Goal: Check status: Check status

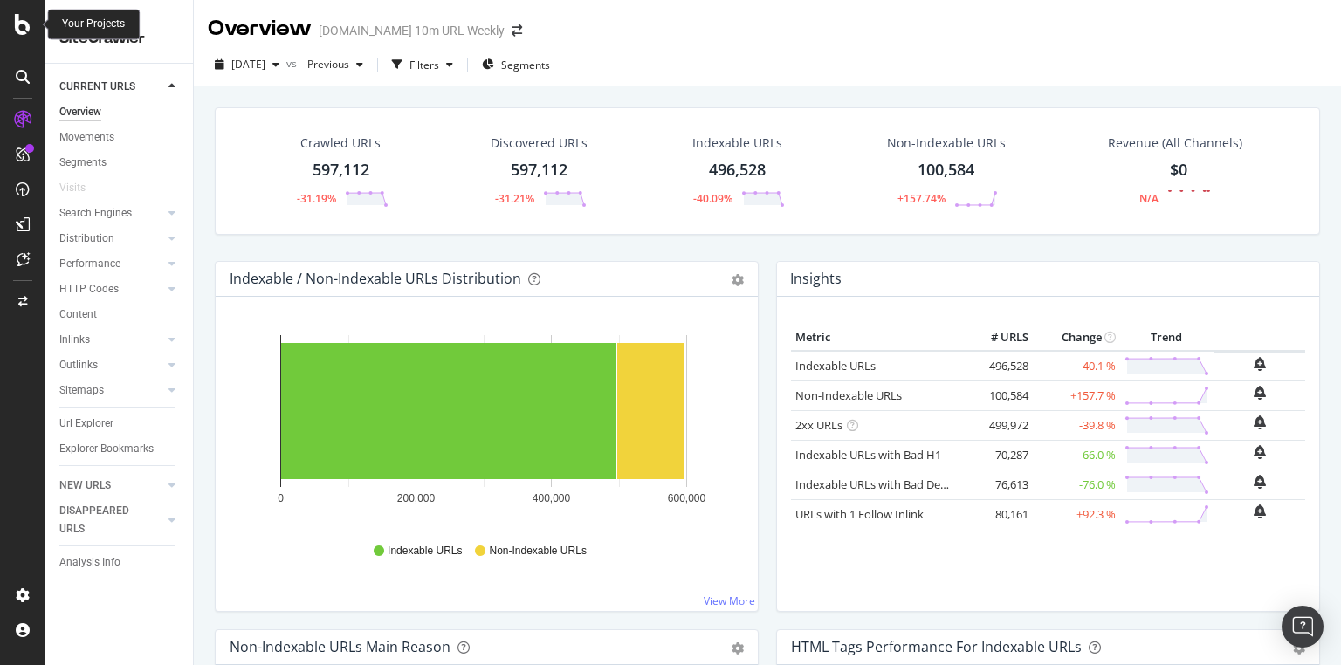
click at [17, 24] on icon at bounding box center [23, 24] width 16 height 21
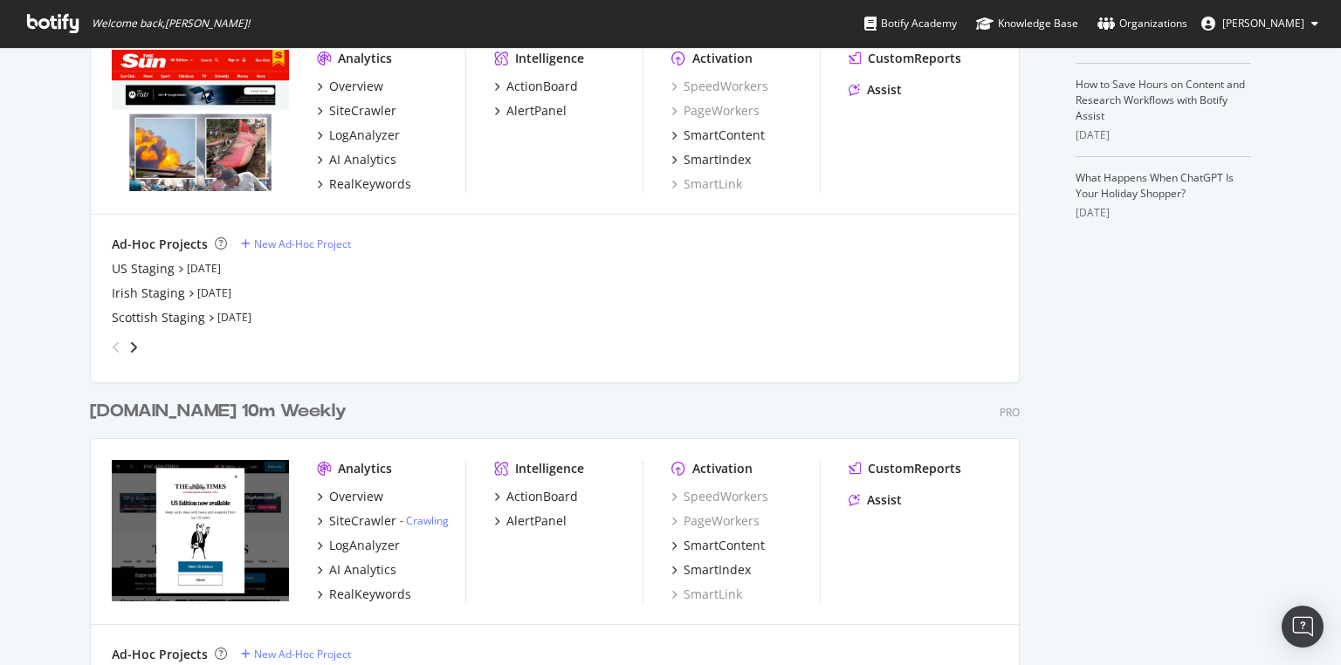
scroll to position [703, 0]
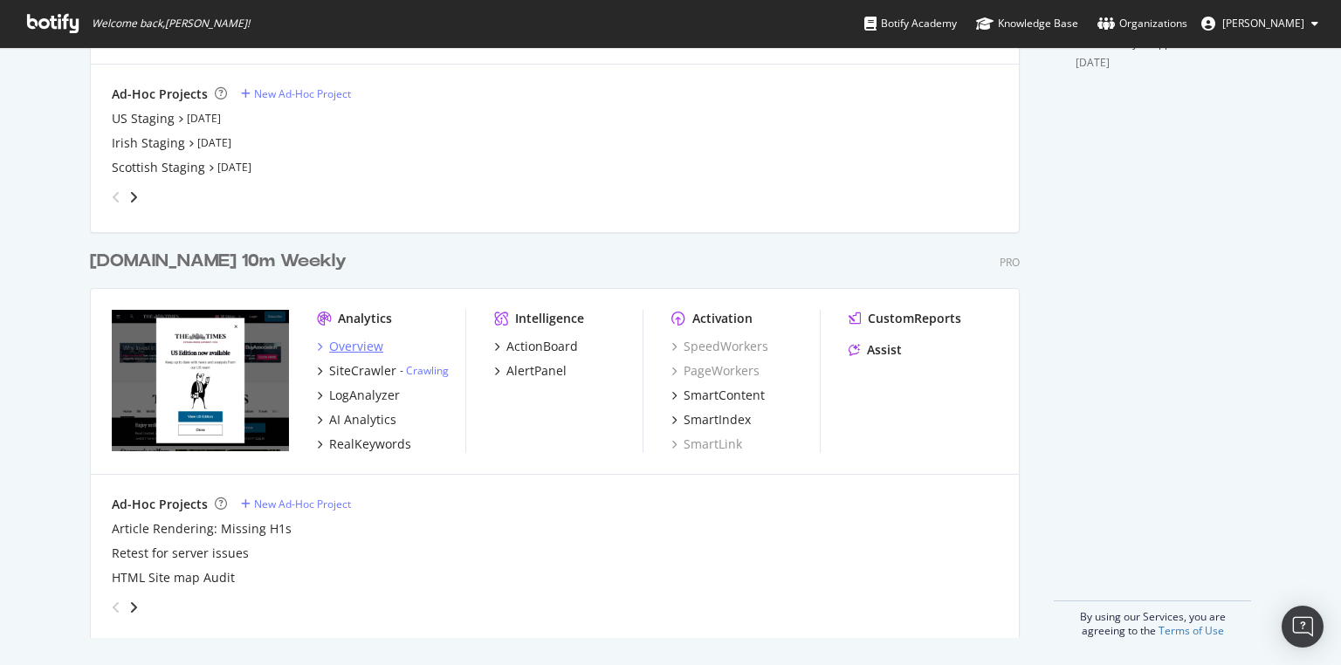
click at [341, 342] on div "Overview" at bounding box center [356, 346] width 54 height 17
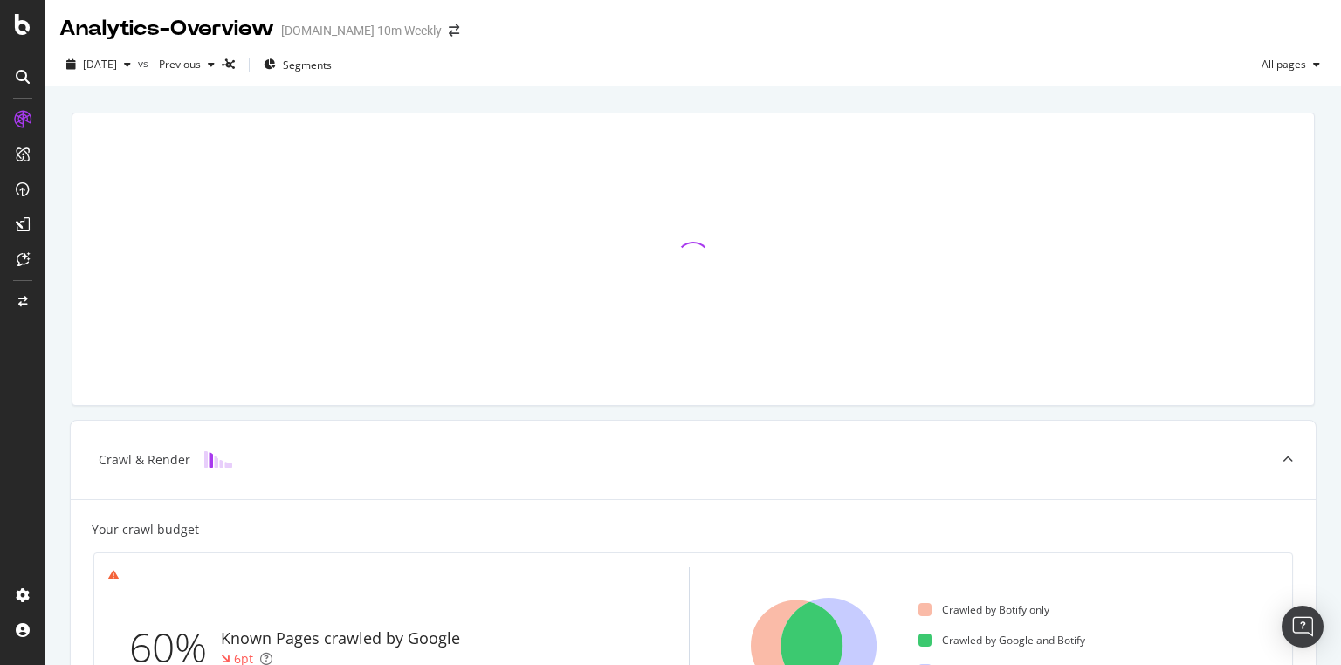
click at [152, 68] on span "vs" at bounding box center [145, 63] width 14 height 15
click at [138, 68] on div "button" at bounding box center [127, 64] width 21 height 10
